Goal: Task Accomplishment & Management: Manage account settings

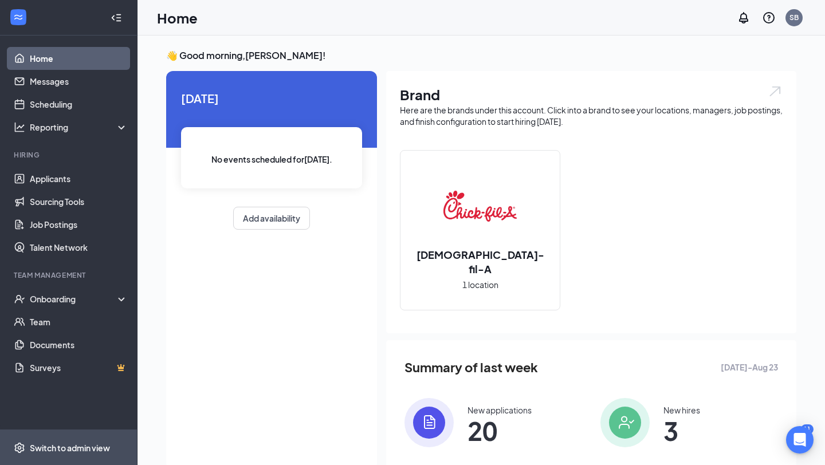
click at [44, 444] on div "Switch to admin view" at bounding box center [70, 447] width 80 height 11
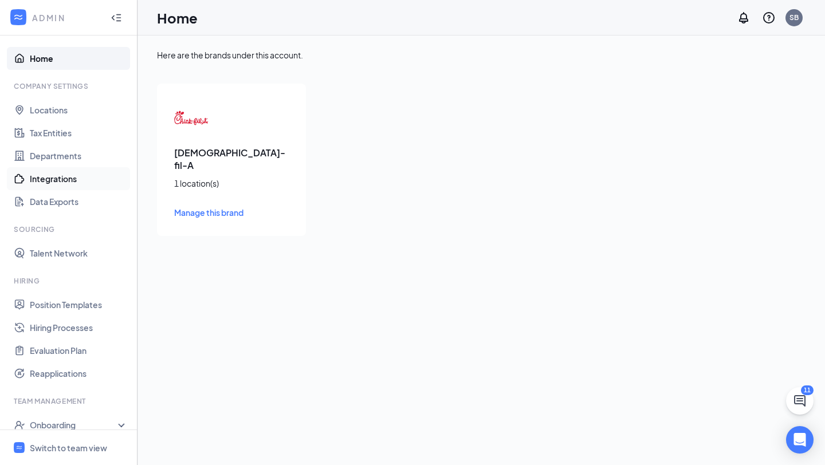
click at [84, 180] on link "Integrations" at bounding box center [79, 178] width 98 height 23
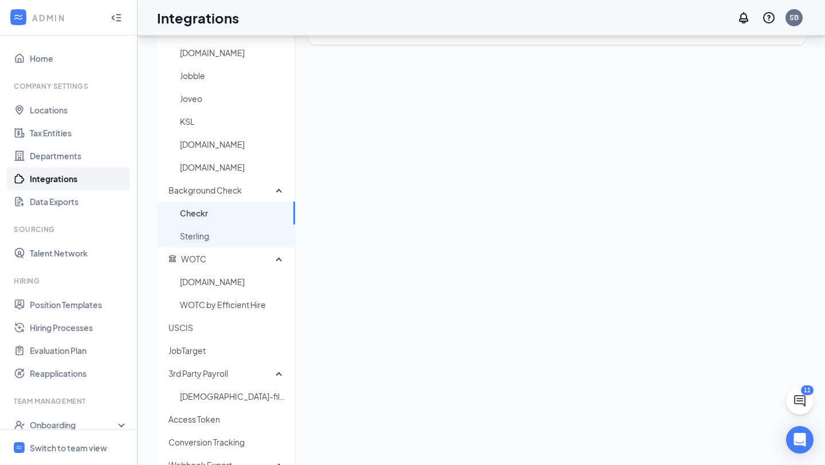
scroll to position [218, 0]
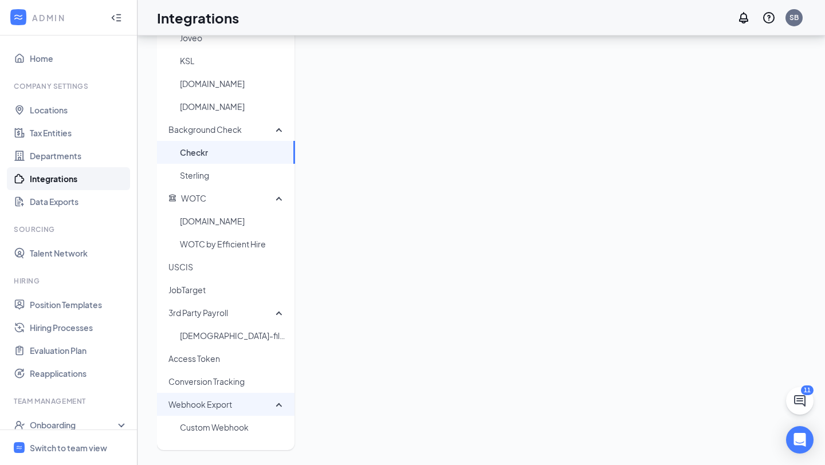
click at [206, 404] on span "Webhook Export" at bounding box center [200, 404] width 64 height 10
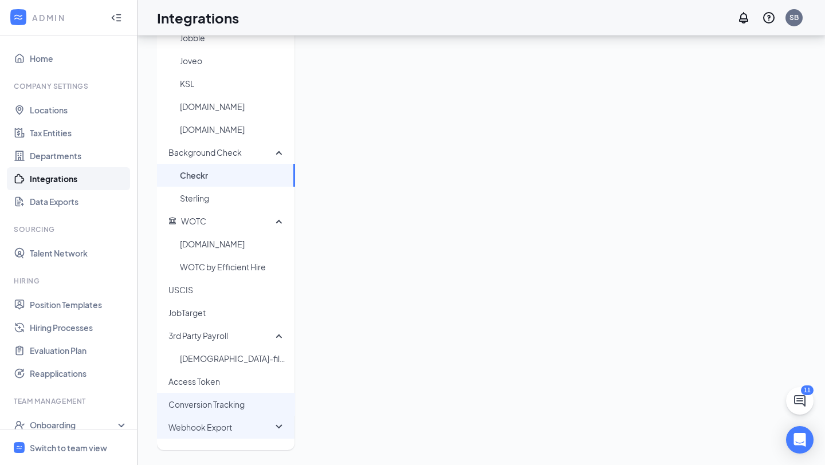
scroll to position [195, 0]
click at [228, 433] on span "Webhook Export" at bounding box center [221, 427] width 107 height 23
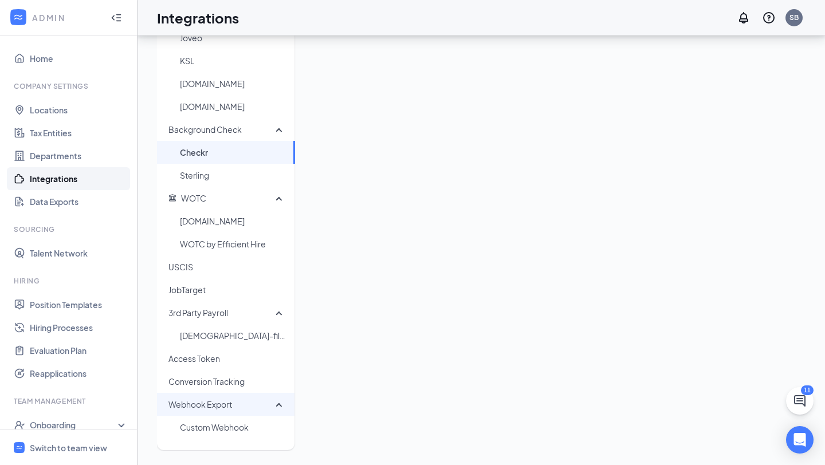
click at [228, 414] on span "Webhook Export" at bounding box center [221, 404] width 107 height 23
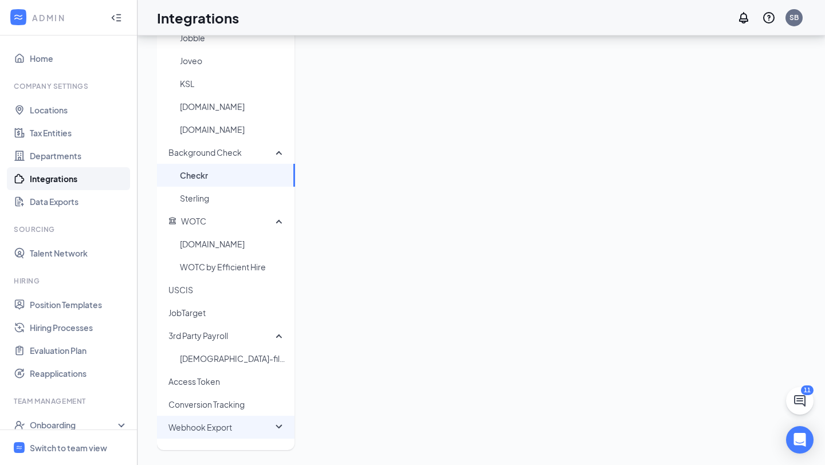
click at [230, 428] on span "Webhook Export" at bounding box center [200, 427] width 64 height 10
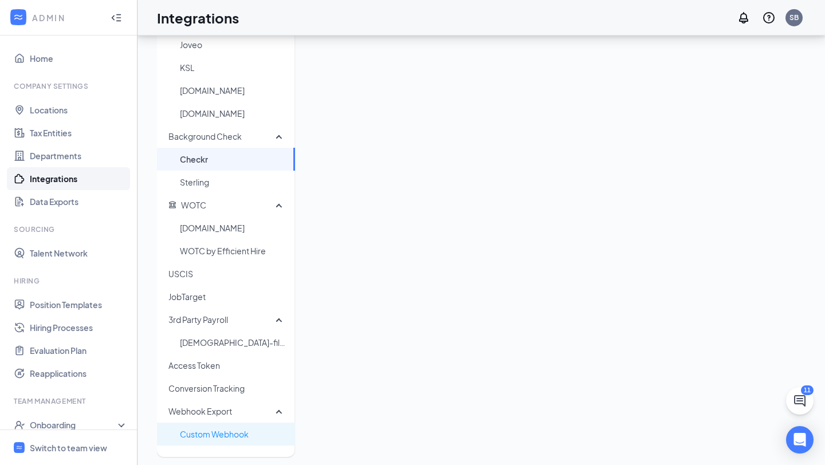
scroll to position [218, 0]
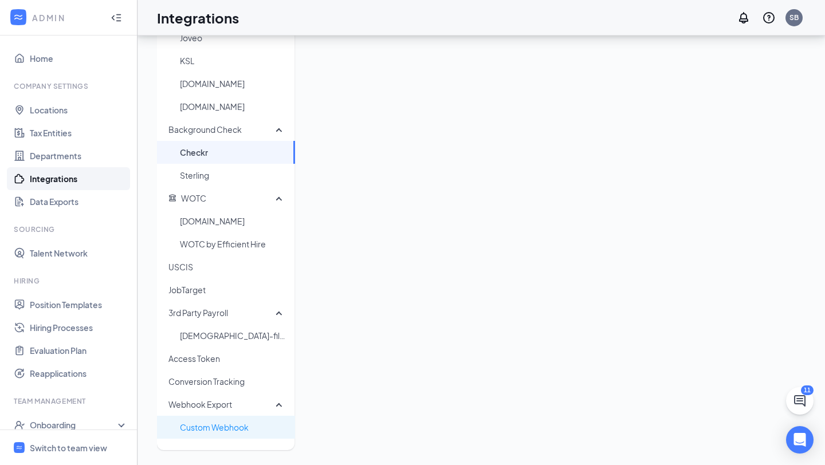
click at [230, 428] on span "Custom Webhook" at bounding box center [233, 427] width 106 height 23
click at [242, 428] on span "Custom Webhook" at bounding box center [233, 427] width 106 height 23
click at [425, 331] on div "Job Boards ZipRecruiter Sponsored Monster Sponsored Indeed Craigslist Craigslis…" at bounding box center [481, 142] width 648 height 620
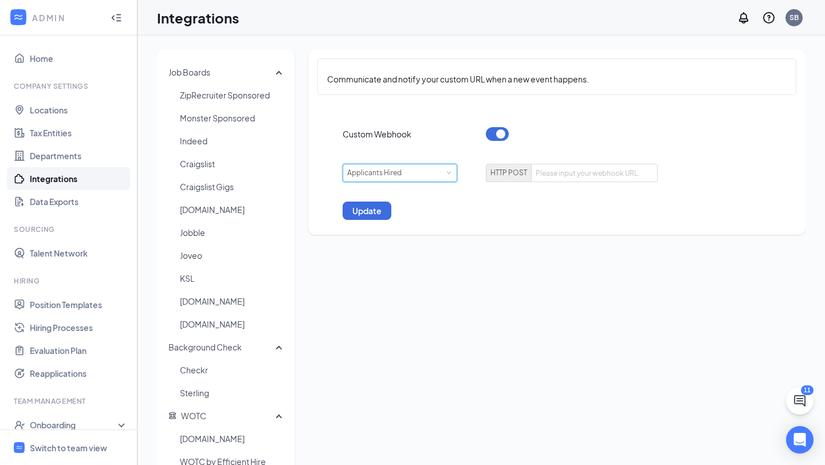
click at [423, 179] on div "Applicants Hired" at bounding box center [399, 172] width 105 height 17
click at [509, 177] on span "HTTP POST" at bounding box center [508, 173] width 45 height 18
click at [560, 178] on input "text" at bounding box center [594, 173] width 127 height 18
click at [557, 174] on input "text" at bounding box center [594, 173] width 127 height 18
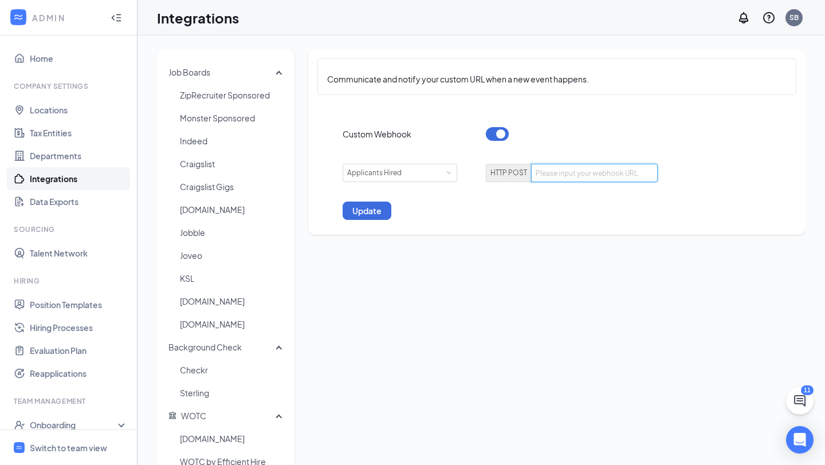
paste input "[URL][DOMAIN_NAME]"
type input "[URL][DOMAIN_NAME]"
click at [363, 211] on button "Update" at bounding box center [367, 211] width 49 height 18
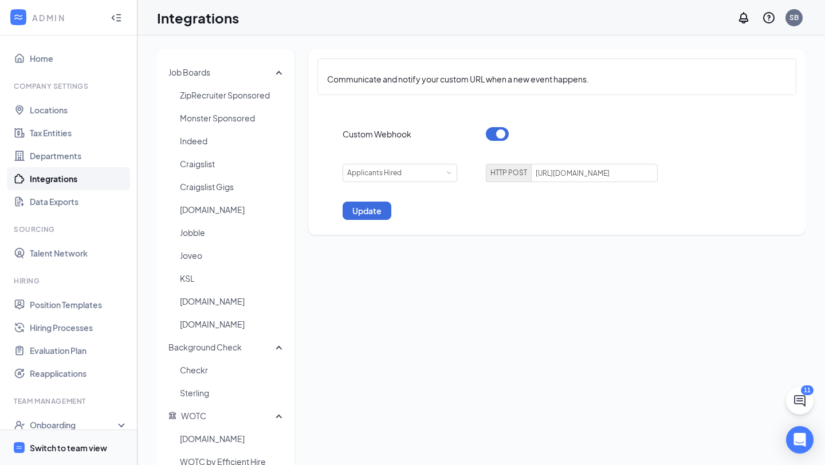
click at [79, 441] on span "Switch to team view" at bounding box center [79, 447] width 98 height 35
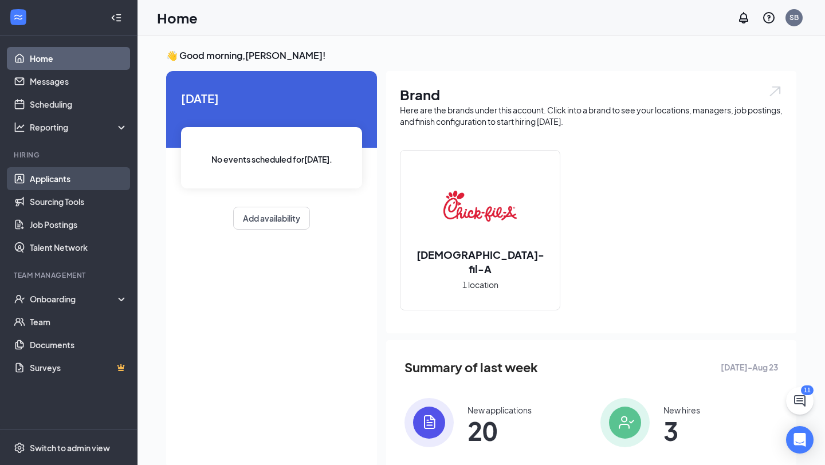
click at [99, 179] on link "Applicants" at bounding box center [79, 178] width 98 height 23
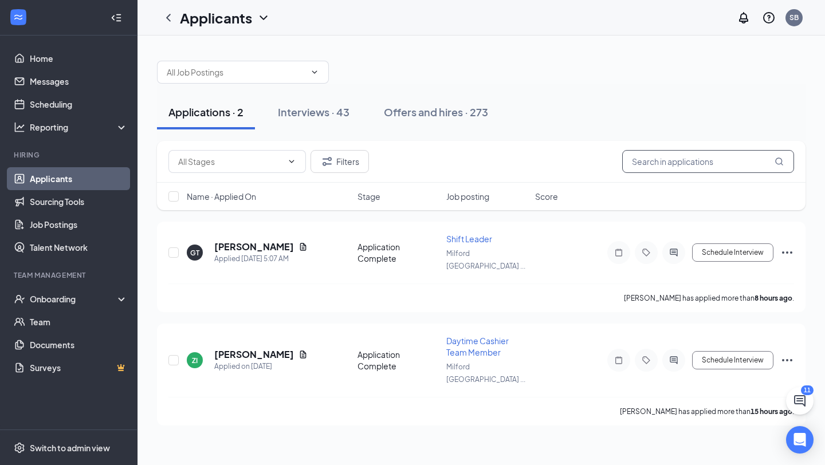
click at [660, 162] on input "text" at bounding box center [708, 161] width 172 height 23
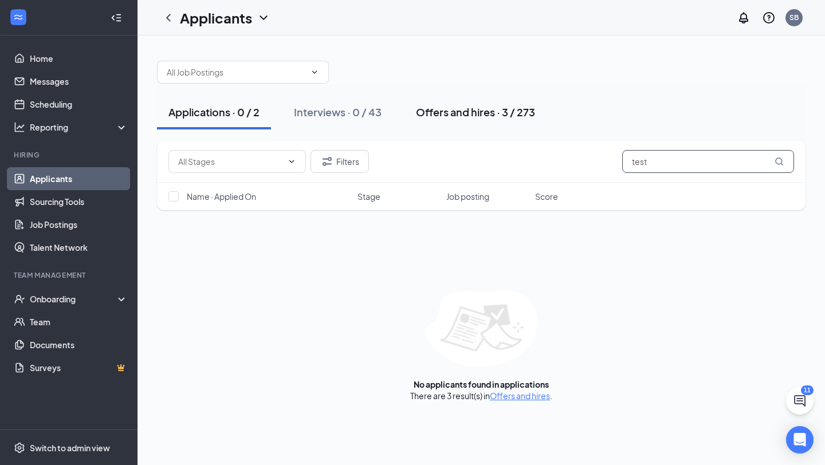
type input "test"
click at [497, 111] on div "Offers and hires · 3 / 273" at bounding box center [475, 112] width 119 height 14
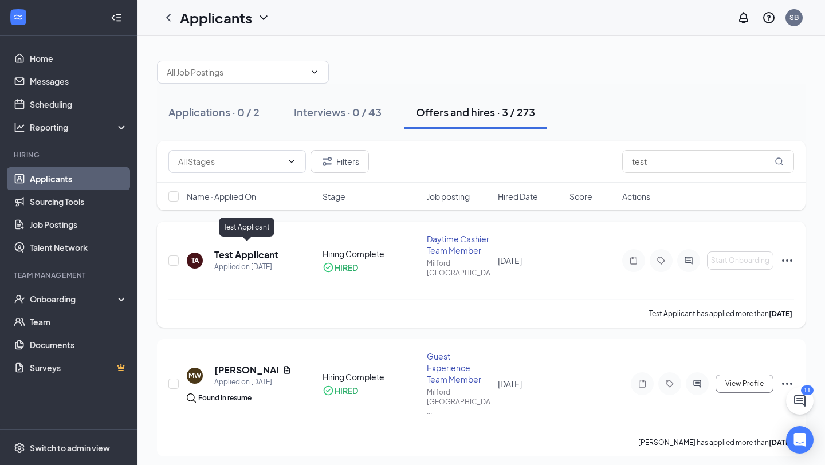
click at [231, 250] on h5 "Test Applicant" at bounding box center [246, 255] width 64 height 13
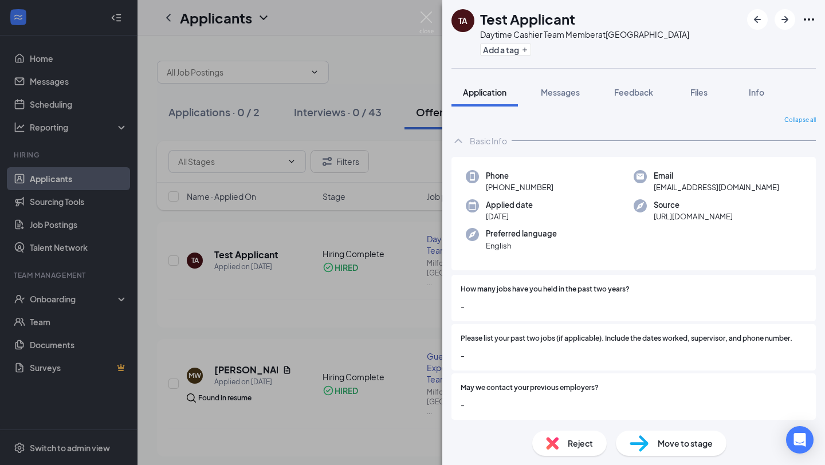
click at [648, 439] on div "Move to stage" at bounding box center [671, 443] width 111 height 25
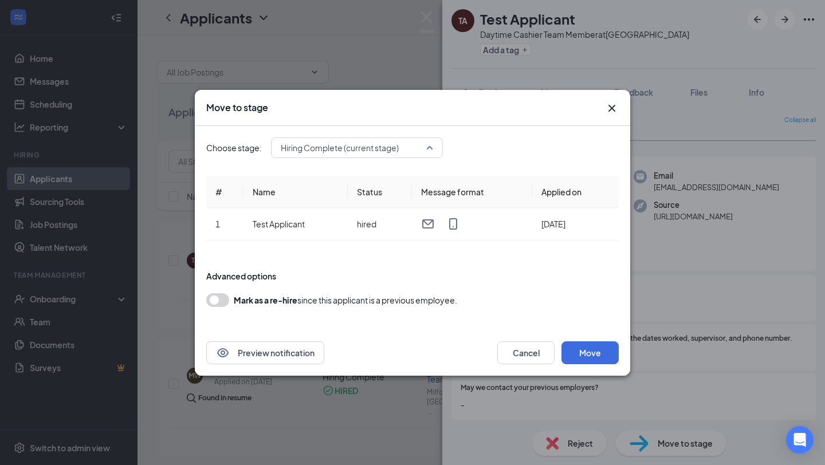
click at [437, 156] on div "Hiring Complete (current stage)" at bounding box center [357, 147] width 172 height 21
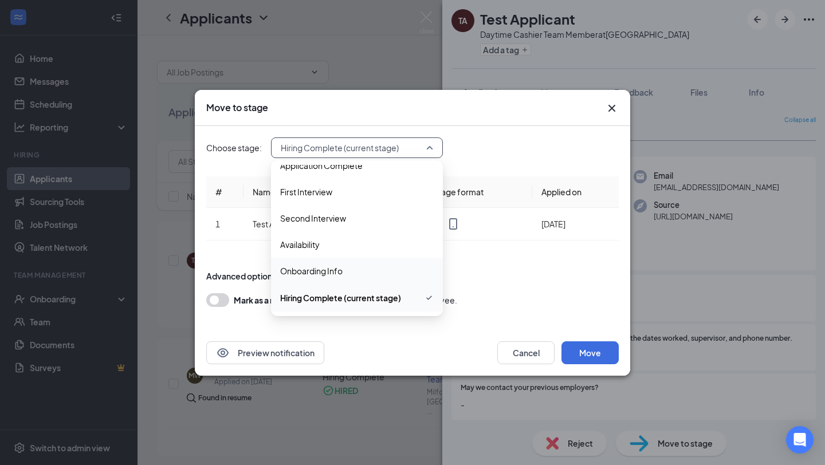
click at [356, 265] on span "Onboarding Info" at bounding box center [356, 271] width 153 height 13
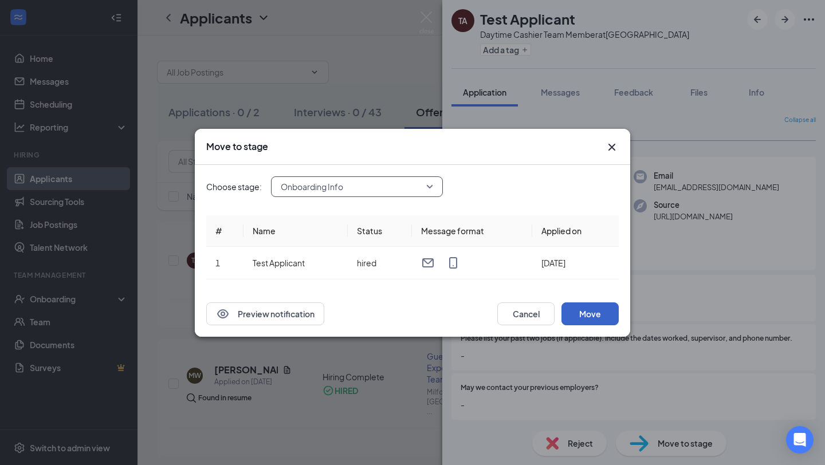
click at [575, 306] on button "Move" at bounding box center [589, 313] width 57 height 23
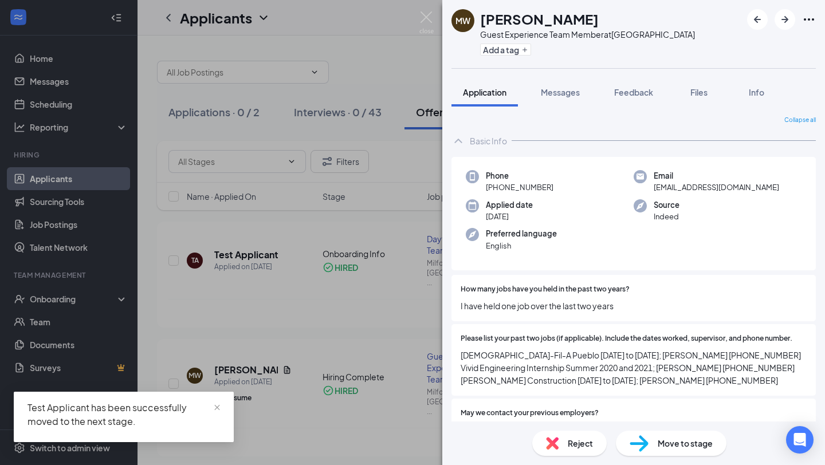
click at [812, 17] on icon "Ellipses" at bounding box center [809, 20] width 14 height 14
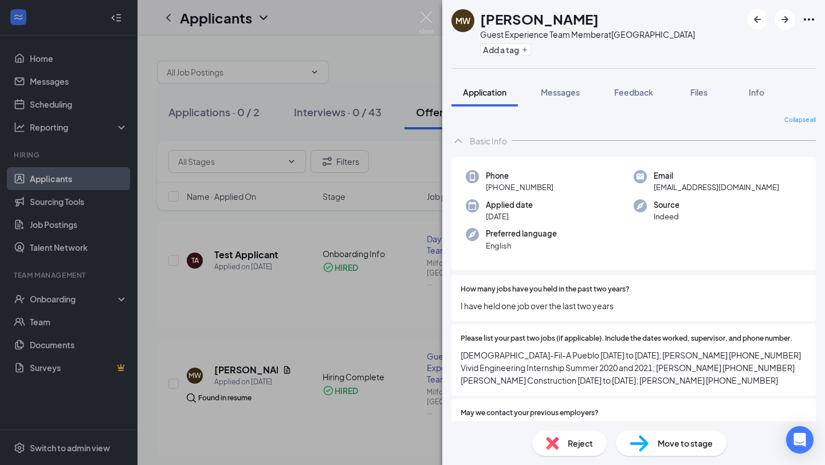
click at [623, 59] on div "MW [PERSON_NAME] Guest Experience Team Member at [GEOGRAPHIC_DATA] Add a tag" at bounding box center [633, 34] width 383 height 68
click at [432, 22] on img at bounding box center [426, 22] width 14 height 22
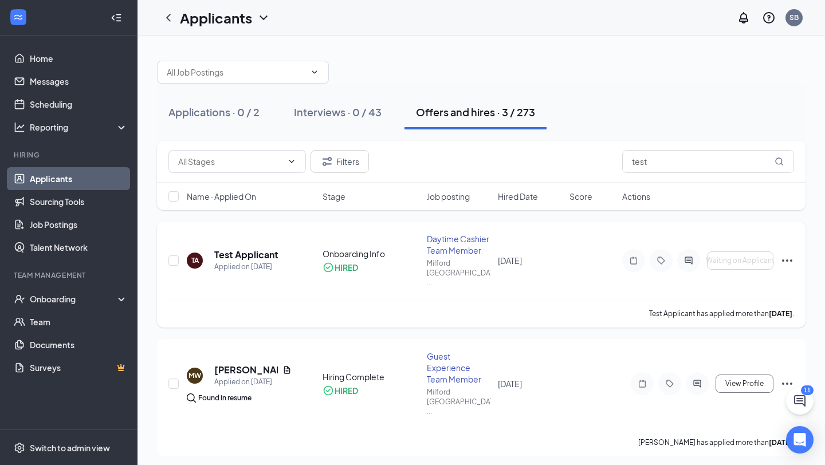
click at [786, 257] on icon "Ellipses" at bounding box center [787, 261] width 14 height 14
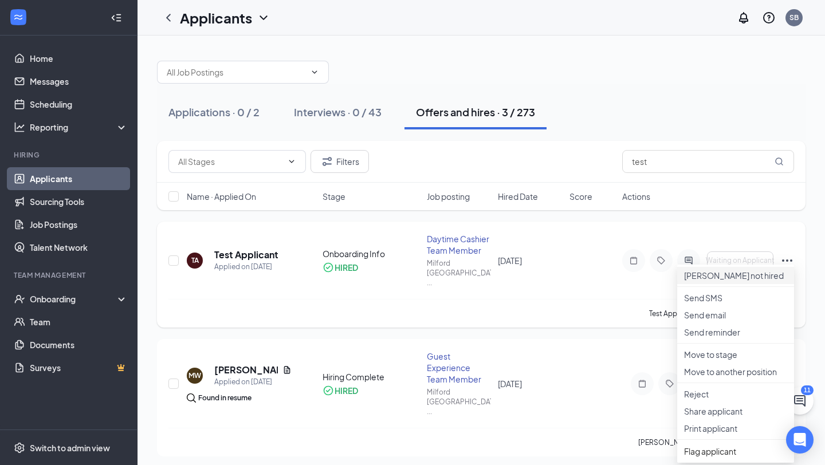
click at [762, 280] on p "[PERSON_NAME] not hired" at bounding box center [735, 275] width 103 height 11
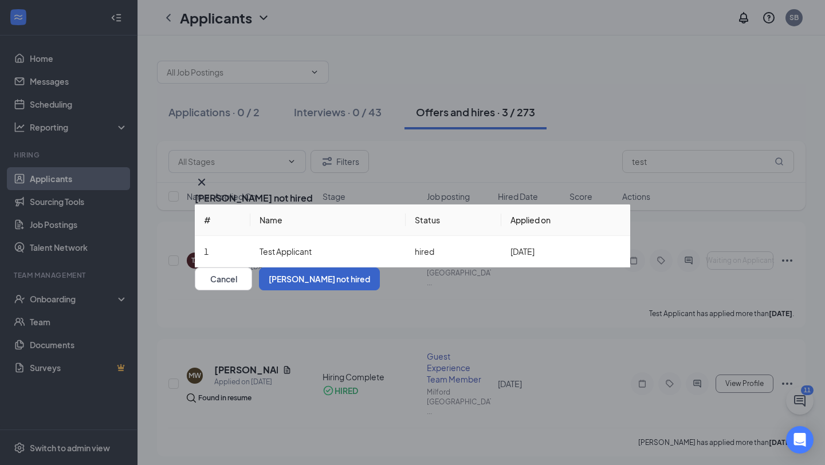
click at [380, 290] on button "[PERSON_NAME] not hired" at bounding box center [319, 278] width 121 height 23
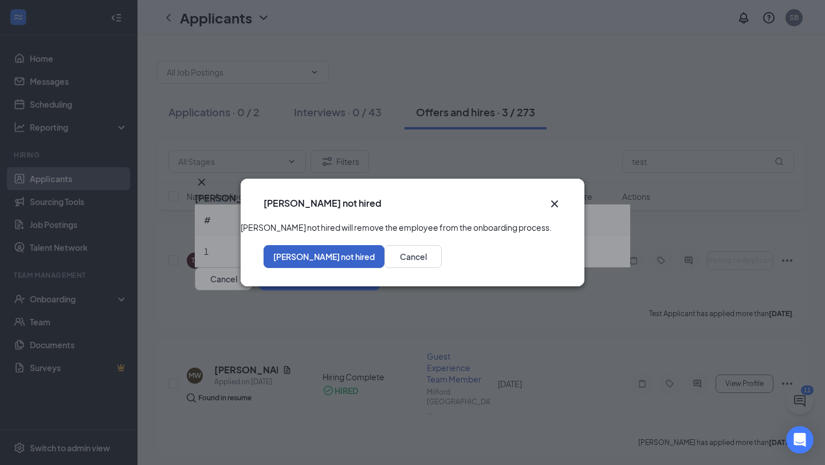
click at [384, 268] on button "[PERSON_NAME] not hired" at bounding box center [323, 256] width 121 height 23
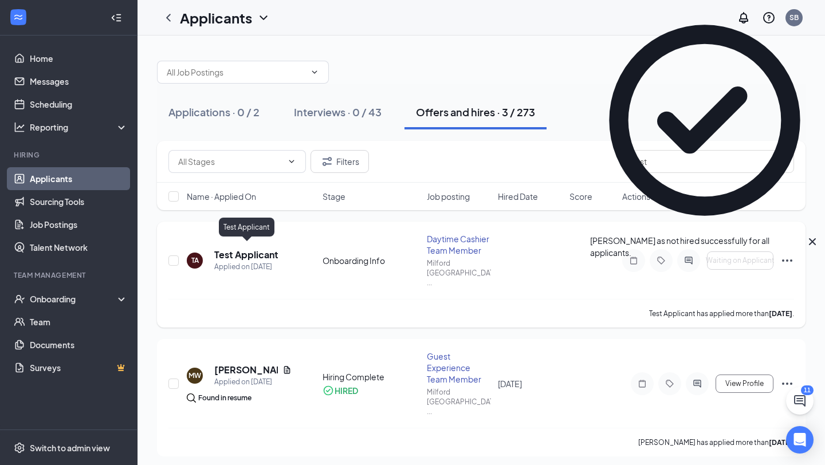
click at [268, 249] on h5 "Test Applicant" at bounding box center [246, 255] width 64 height 13
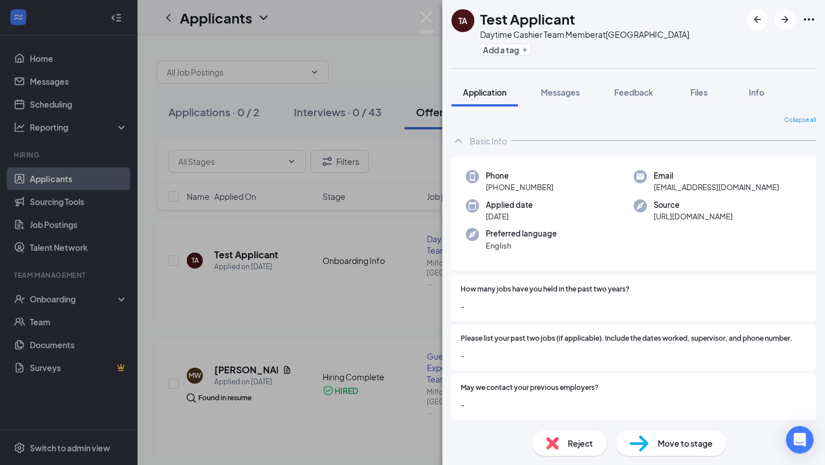
click at [666, 440] on span "Move to stage" at bounding box center [685, 443] width 55 height 13
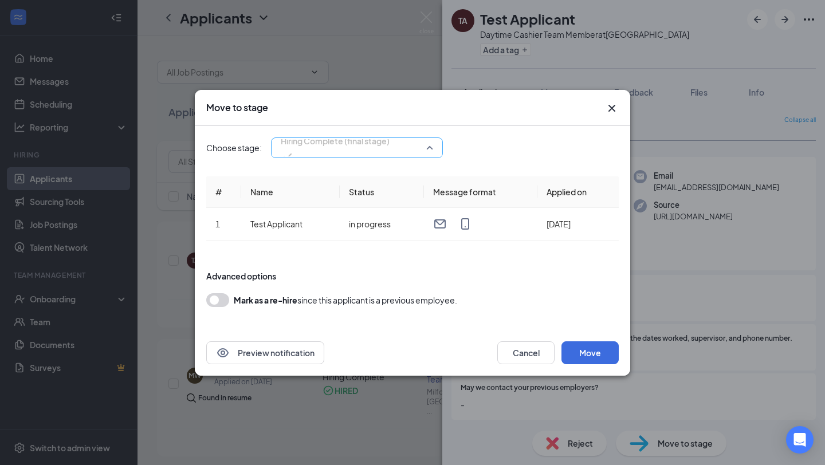
click at [389, 141] on span "Hiring Complete (final stage)" at bounding box center [335, 147] width 109 height 31
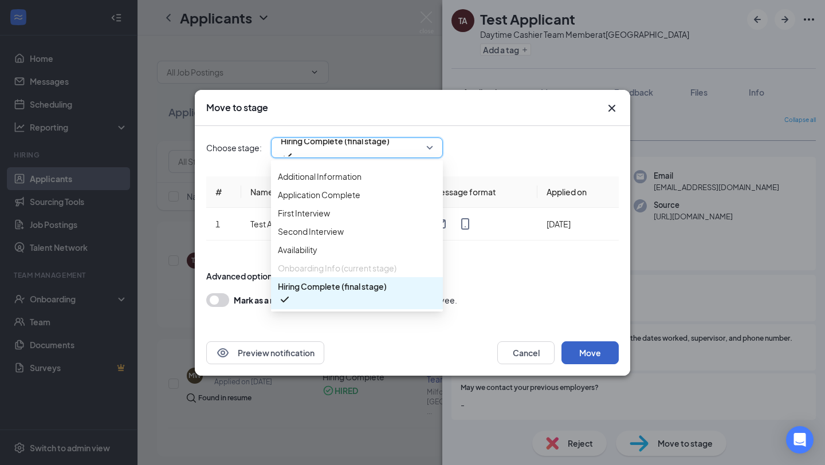
click at [585, 352] on button "Move" at bounding box center [589, 352] width 57 height 23
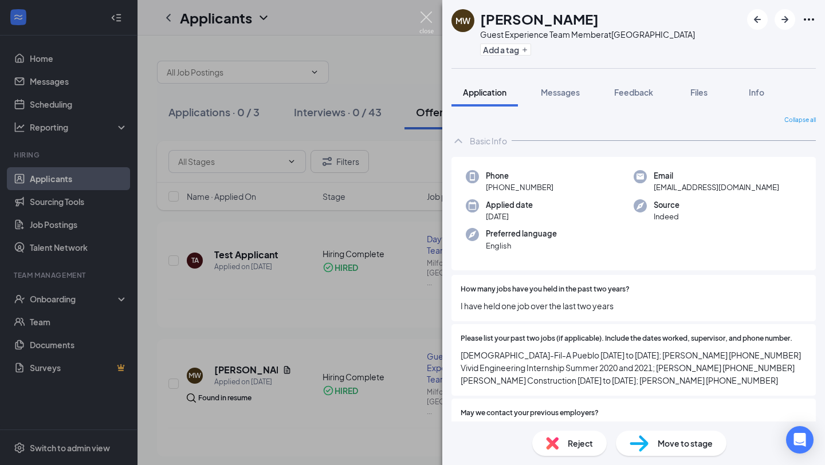
click at [423, 19] on img at bounding box center [426, 22] width 14 height 22
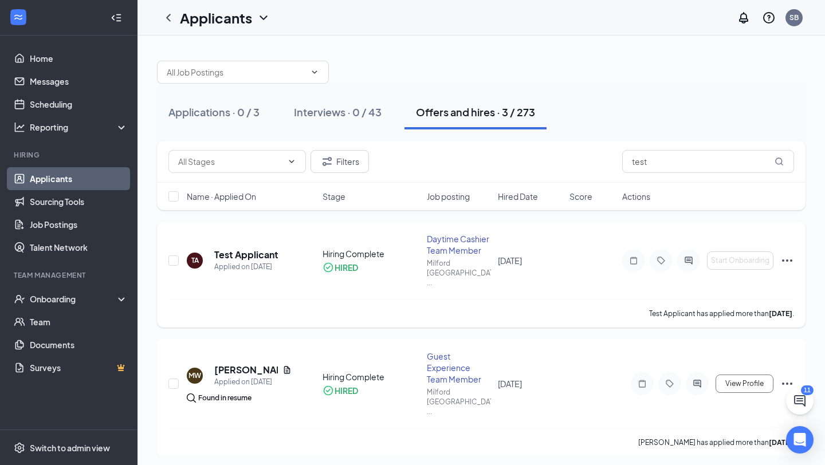
click at [791, 254] on icon "Ellipses" at bounding box center [787, 261] width 14 height 14
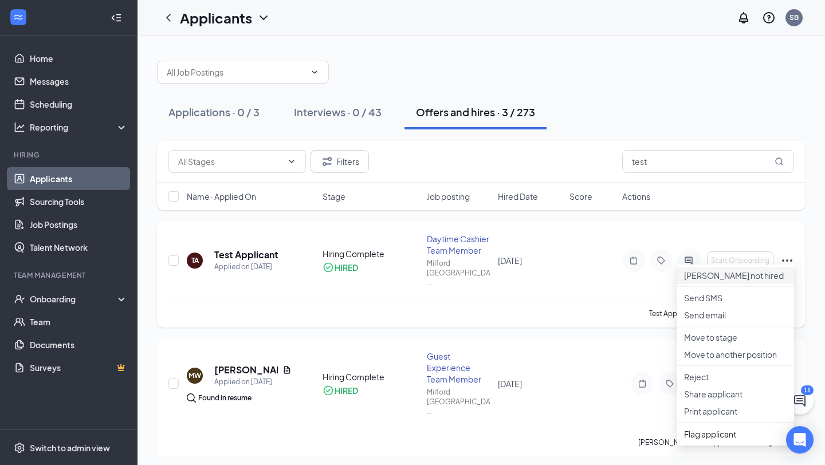
click at [765, 281] on p "[PERSON_NAME] not hired" at bounding box center [735, 275] width 103 height 11
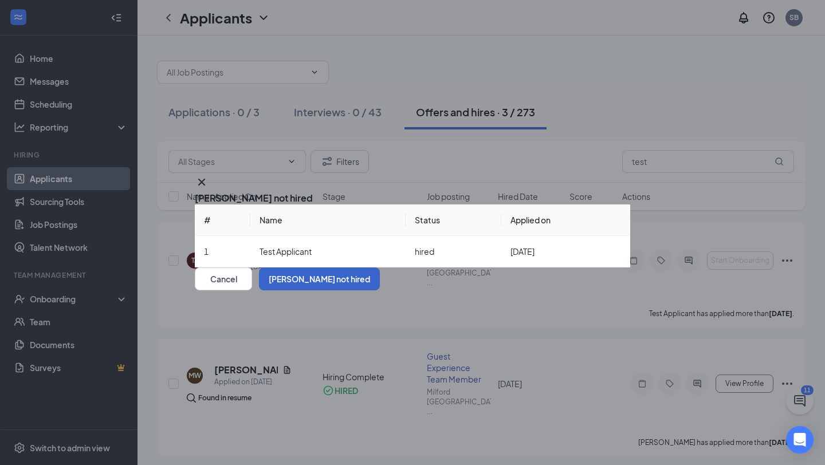
click at [380, 290] on button "[PERSON_NAME] not hired" at bounding box center [319, 278] width 121 height 23
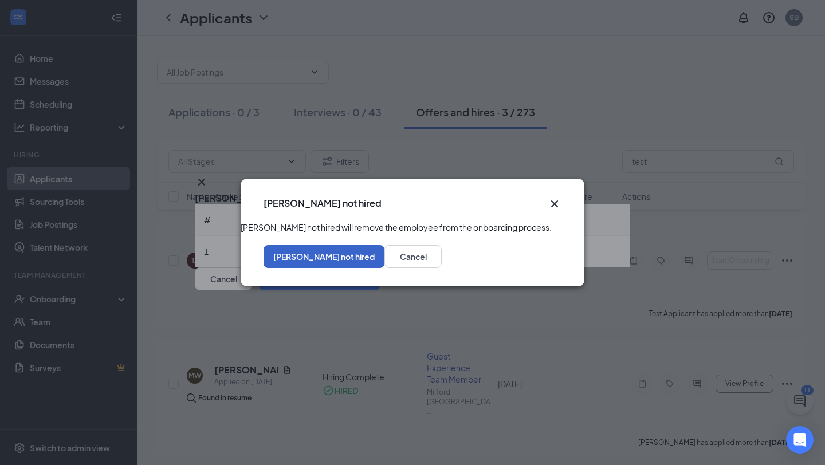
click at [384, 258] on button "[PERSON_NAME] not hired" at bounding box center [323, 256] width 121 height 23
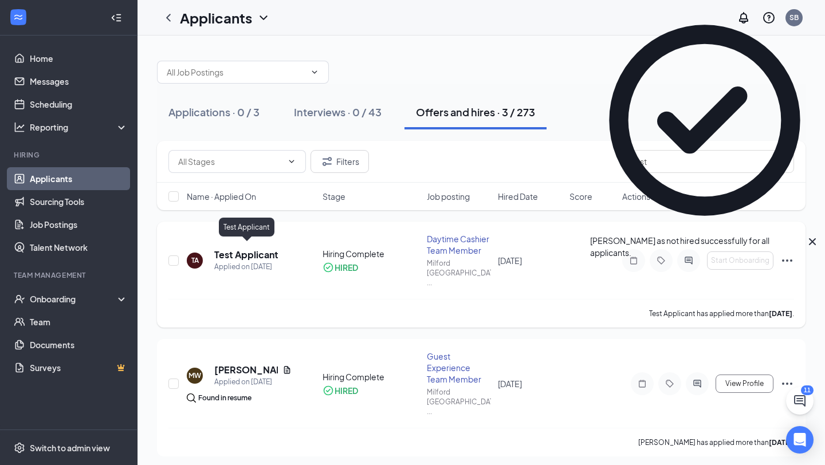
click at [261, 253] on h5 "Test Applicant" at bounding box center [246, 255] width 64 height 13
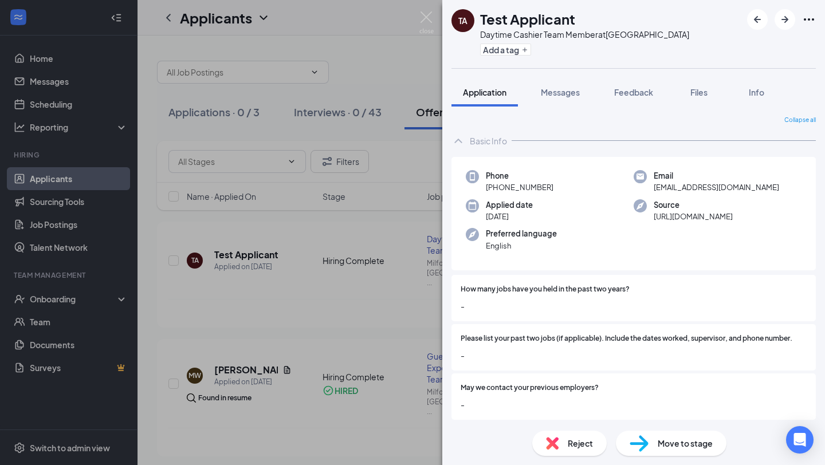
click at [654, 443] on div "Move to stage" at bounding box center [671, 443] width 111 height 25
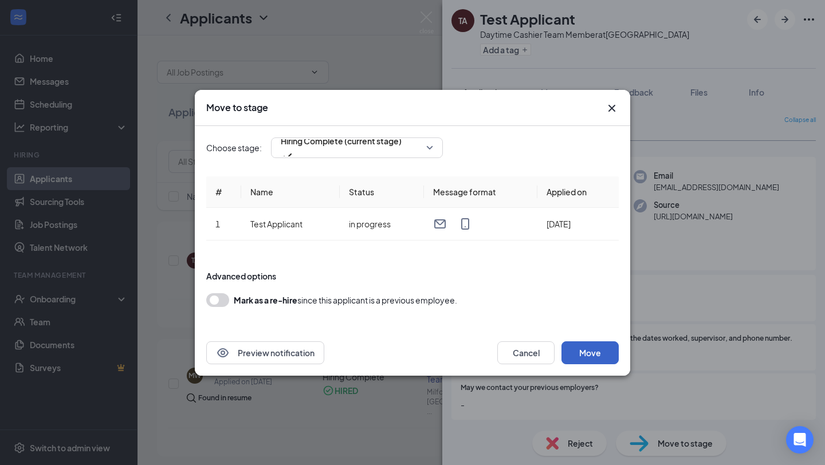
click at [576, 355] on button "Move" at bounding box center [589, 352] width 57 height 23
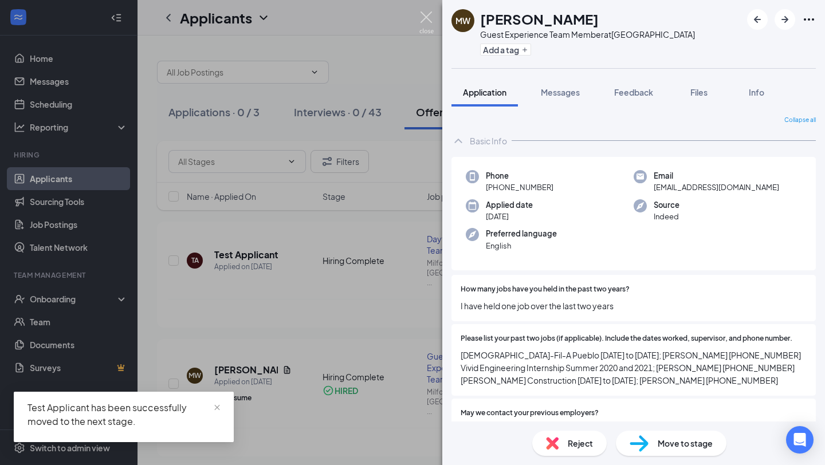
click at [430, 17] on img at bounding box center [426, 22] width 14 height 22
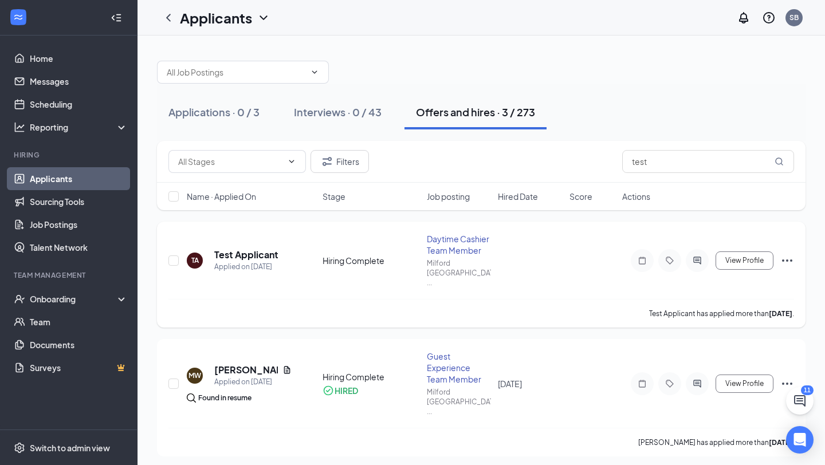
click at [788, 254] on icon "Ellipses" at bounding box center [787, 261] width 14 height 14
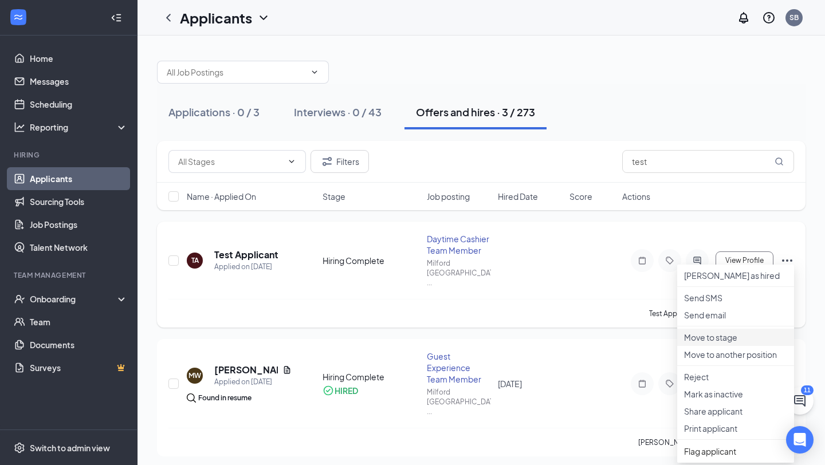
click at [717, 343] on p "Move to stage" at bounding box center [735, 337] width 103 height 11
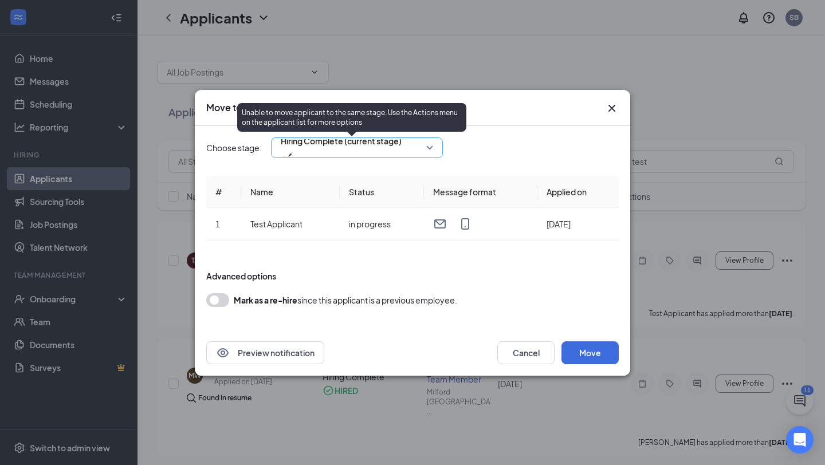
click at [401, 143] on span "Hiring Complete (current stage)" at bounding box center [341, 147] width 121 height 31
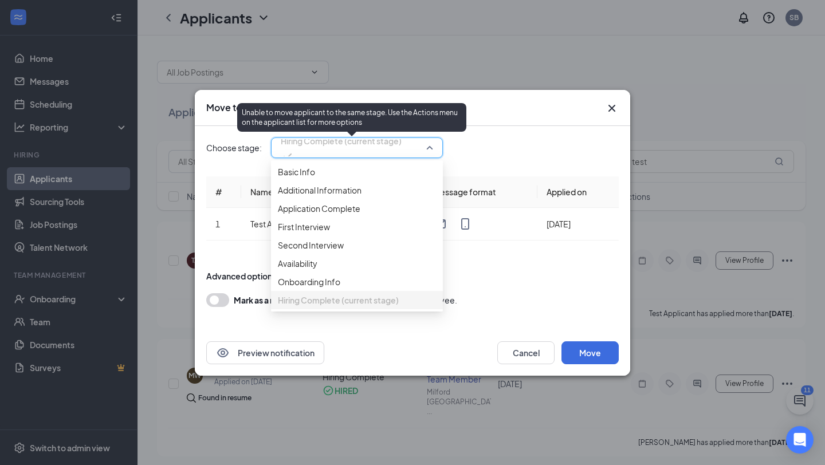
scroll to position [65, 0]
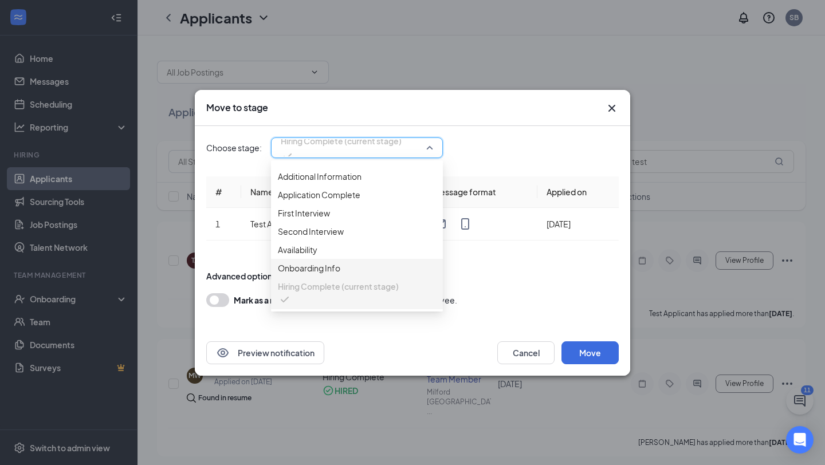
click at [357, 274] on span "Onboarding Info" at bounding box center [357, 268] width 158 height 13
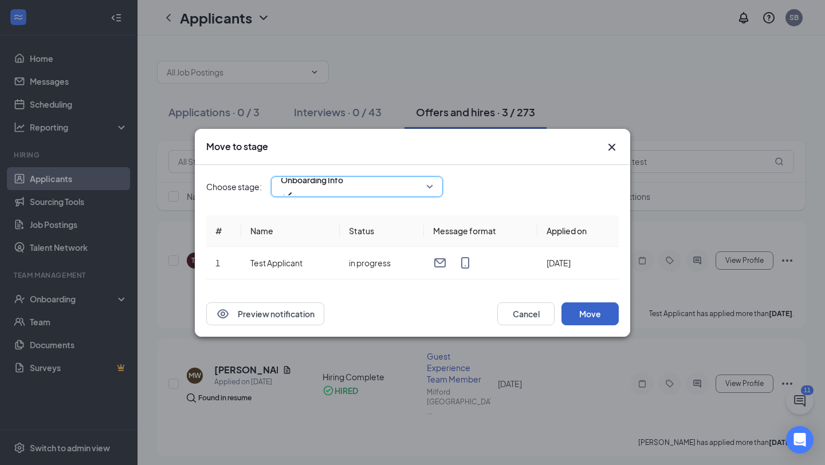
click at [596, 316] on button "Move" at bounding box center [589, 313] width 57 height 23
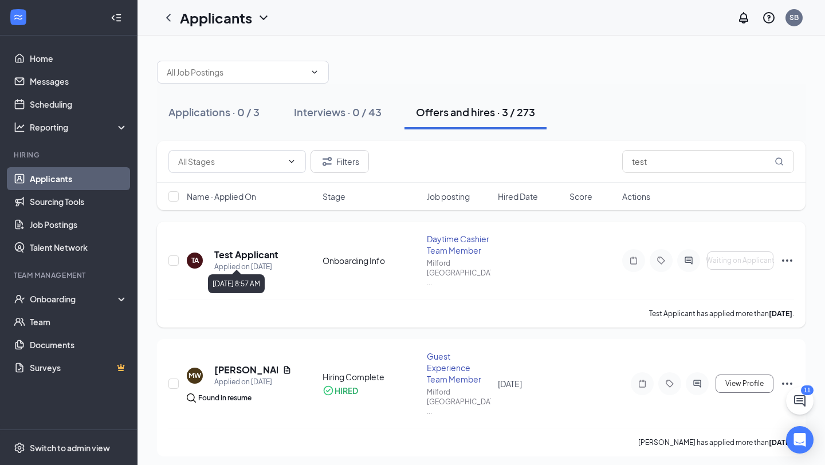
click at [255, 261] on div "Applied on [DATE]" at bounding box center [246, 266] width 64 height 11
click at [255, 249] on h5 "Test Applicant" at bounding box center [246, 255] width 64 height 13
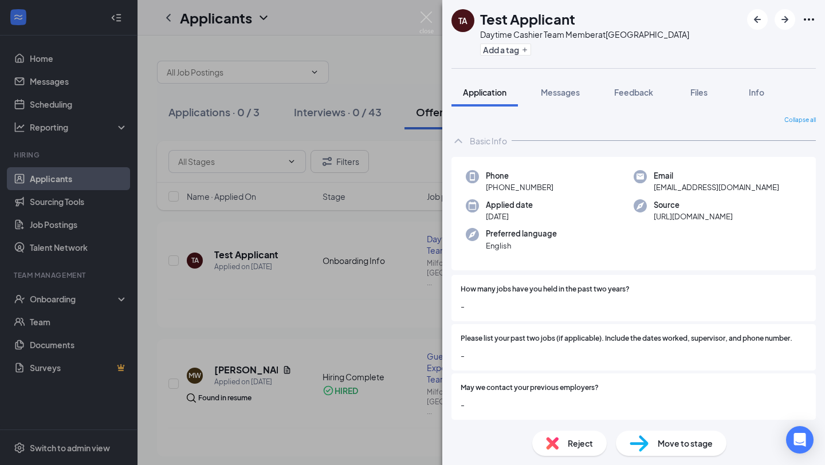
click at [687, 444] on span "Move to stage" at bounding box center [685, 443] width 55 height 13
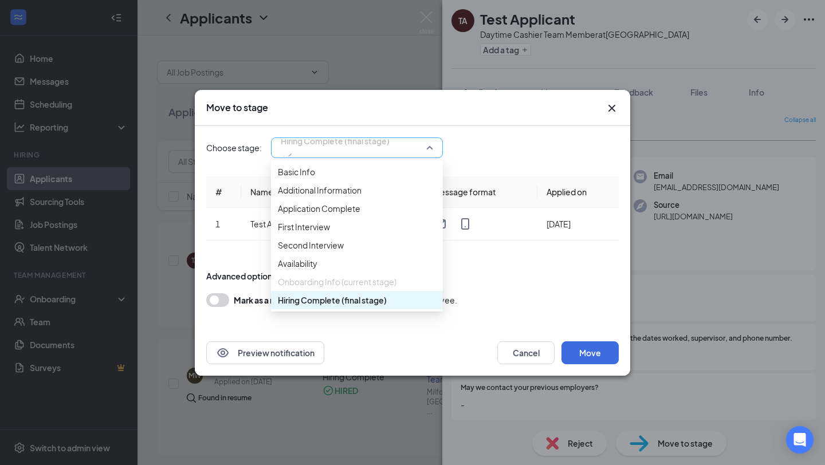
click at [375, 149] on span "Hiring Complete (final stage)" at bounding box center [335, 140] width 109 height 17
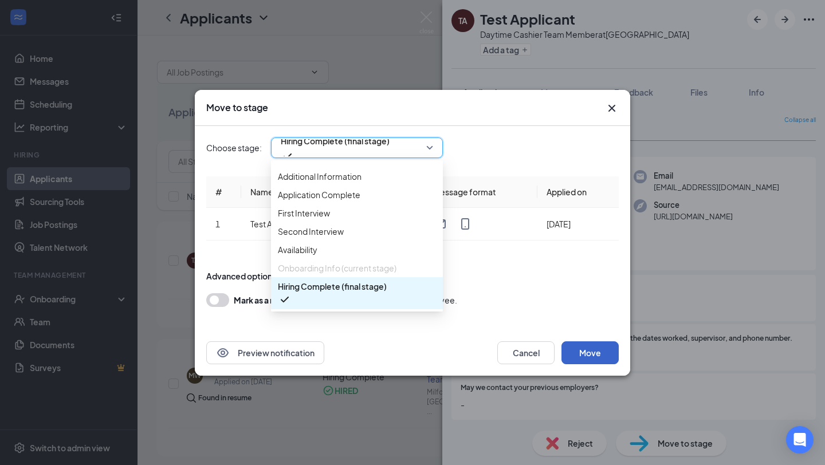
click at [568, 350] on button "Move" at bounding box center [589, 352] width 57 height 23
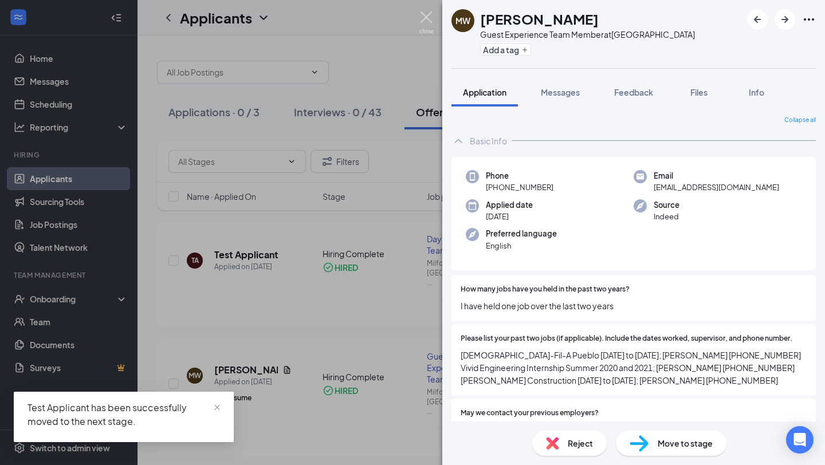
click at [431, 22] on img at bounding box center [426, 22] width 14 height 22
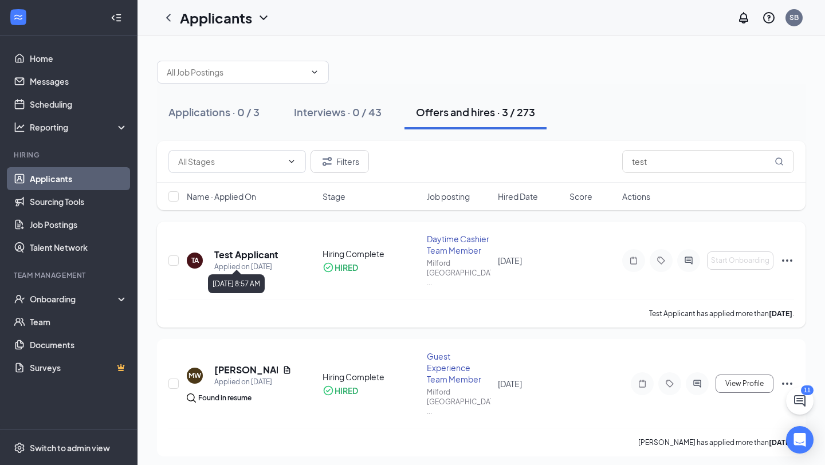
click at [258, 261] on div "Applied on [DATE]" at bounding box center [246, 266] width 64 height 11
click at [257, 249] on h5 "Test Applicant" at bounding box center [246, 255] width 64 height 13
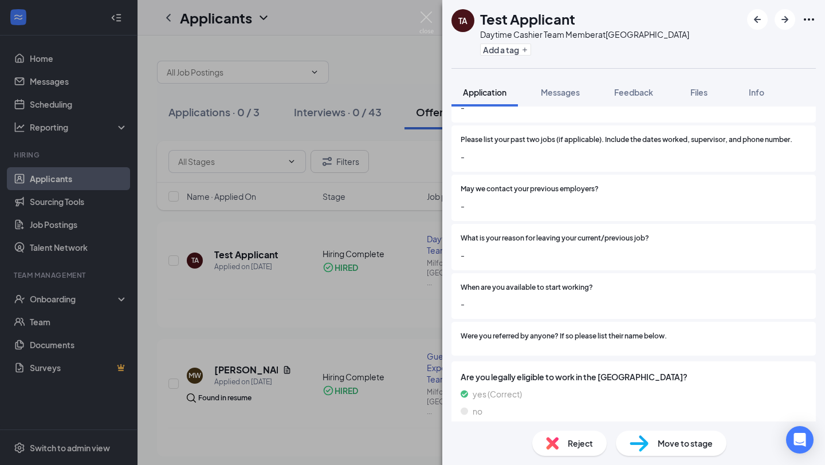
scroll to position [257, 0]
